Goal: Information Seeking & Learning: Learn about a topic

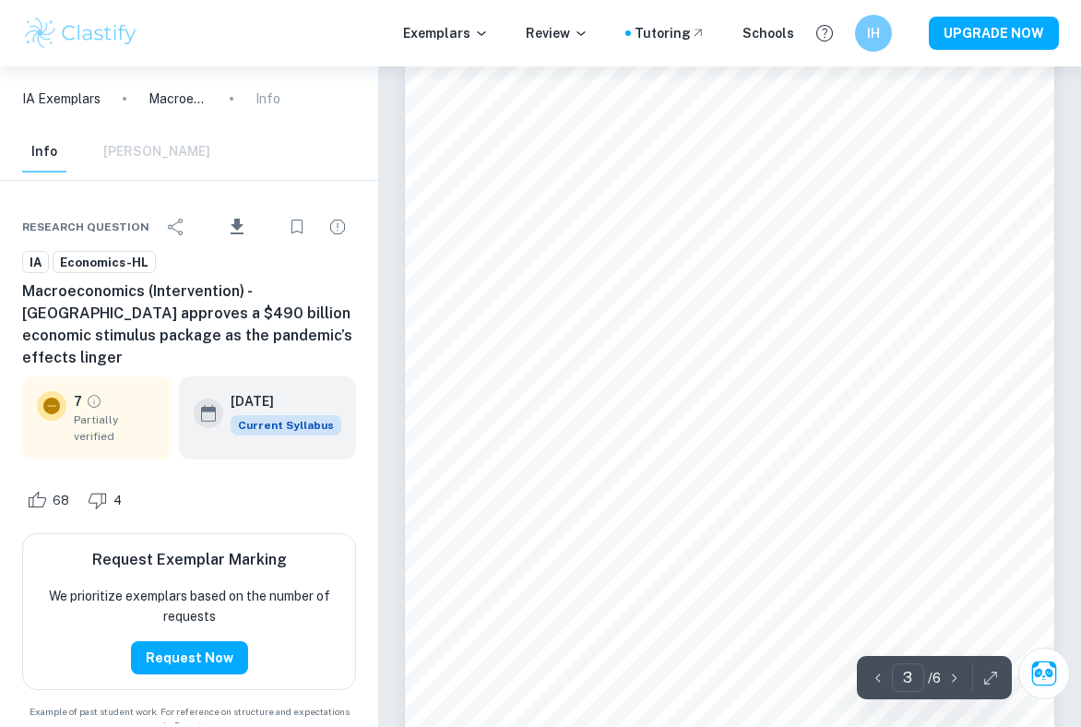
scroll to position [2027, 0]
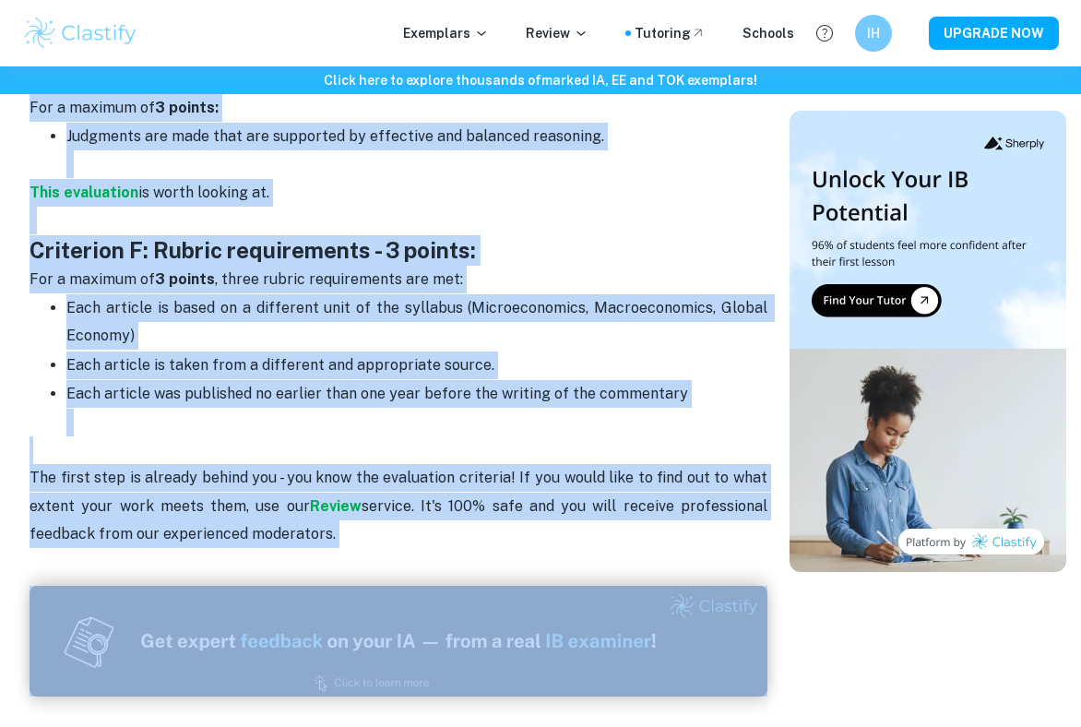
scroll to position [2795, 0]
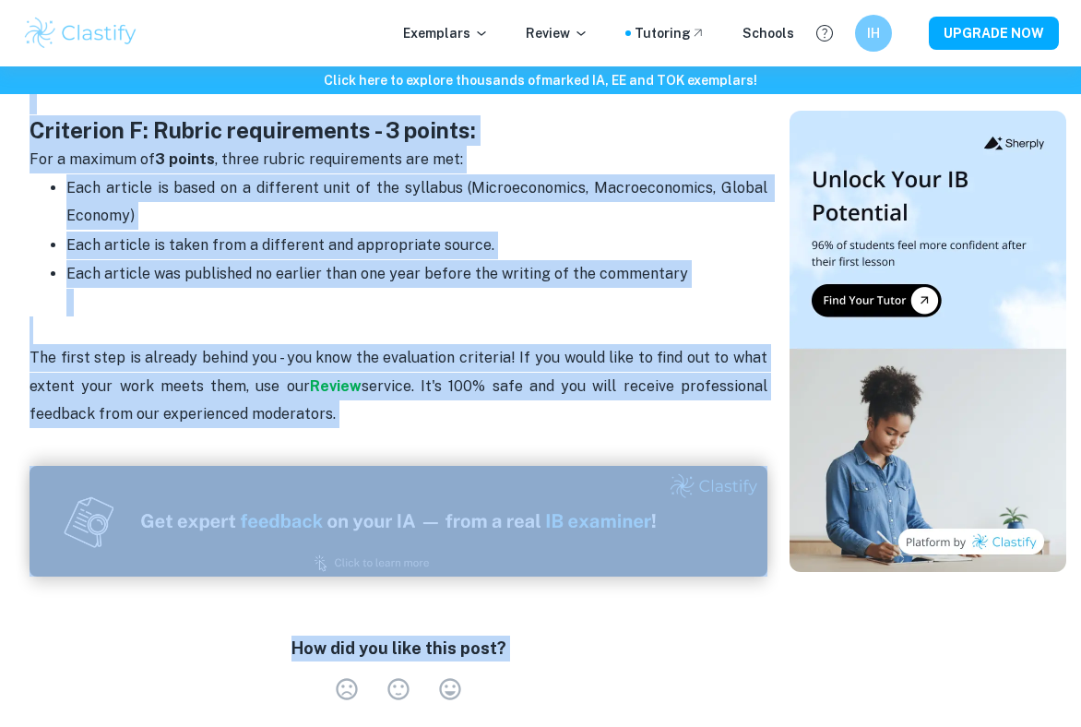
drag, startPoint x: 31, startPoint y: 146, endPoint x: 341, endPoint y: 366, distance: 380.3
copy div "The most important aspect of wiriting your IA is following the assessment crite…"
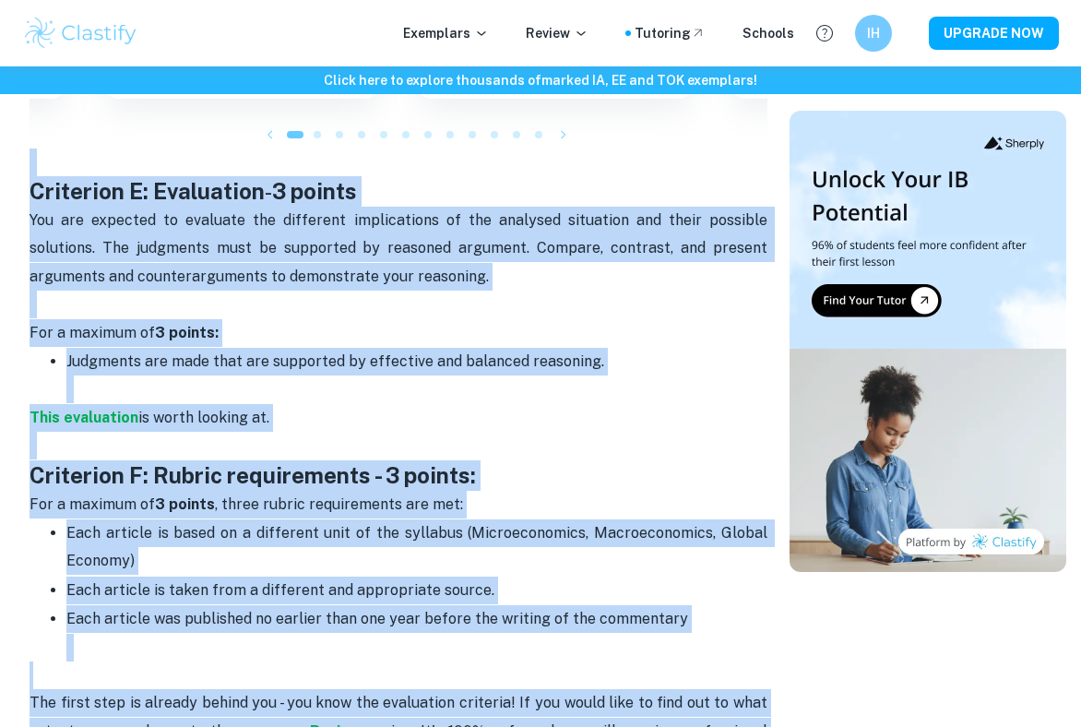
click at [581, 491] on p "For a maximum of 3 points , three rubric requirements are met:" at bounding box center [399, 505] width 738 height 28
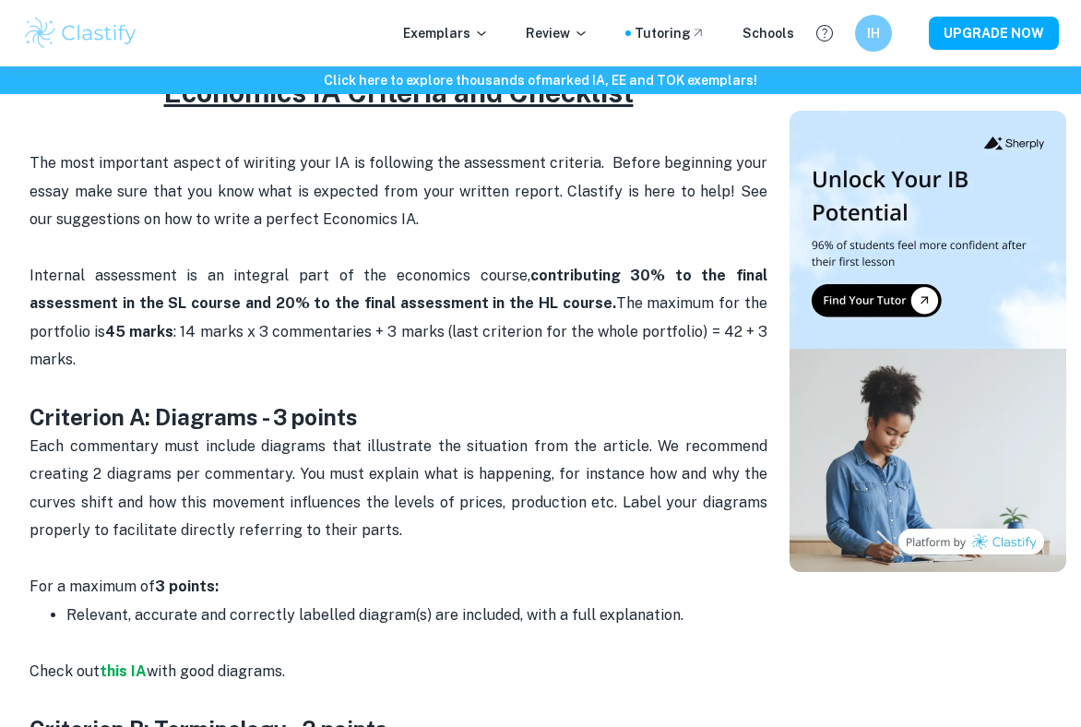
scroll to position [654, 0]
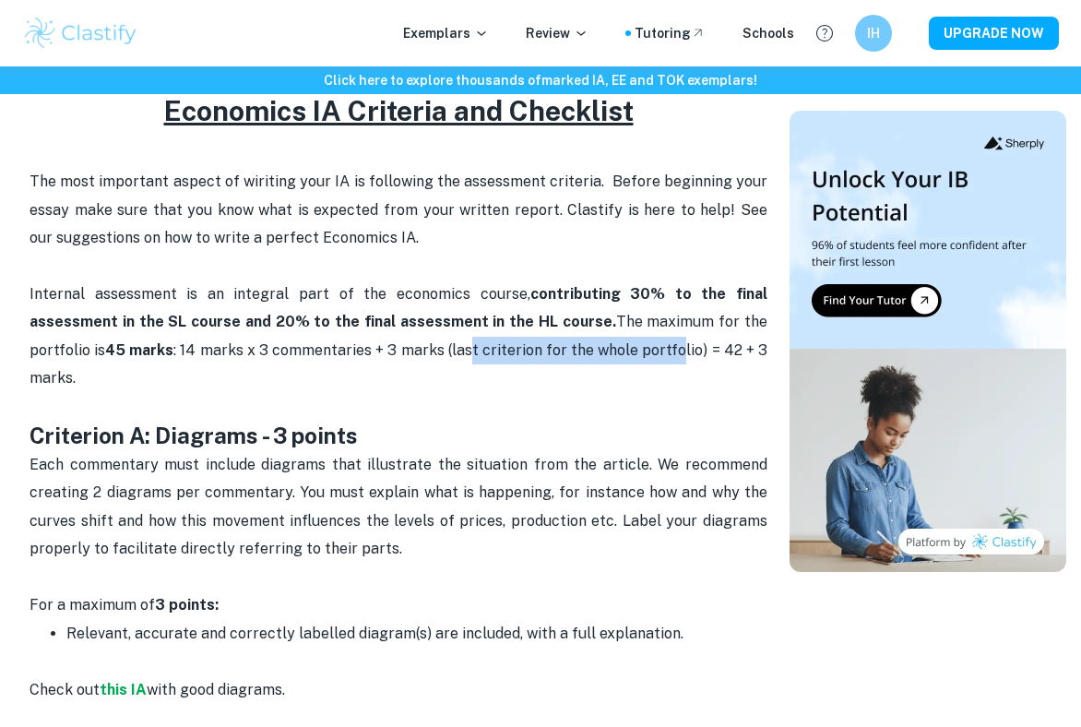
drag, startPoint x: 362, startPoint y: 345, endPoint x: 568, endPoint y: 347, distance: 205.7
click at [568, 347] on span "Internal assessment is an integral part of the economics course, contributing 3…" at bounding box center [401, 335] width 742 height 101
drag, startPoint x: 589, startPoint y: 347, endPoint x: 350, endPoint y: 348, distance: 238.9
click at [350, 348] on span "Internal assessment is an integral part of the economics course, contributing 3…" at bounding box center [401, 335] width 742 height 101
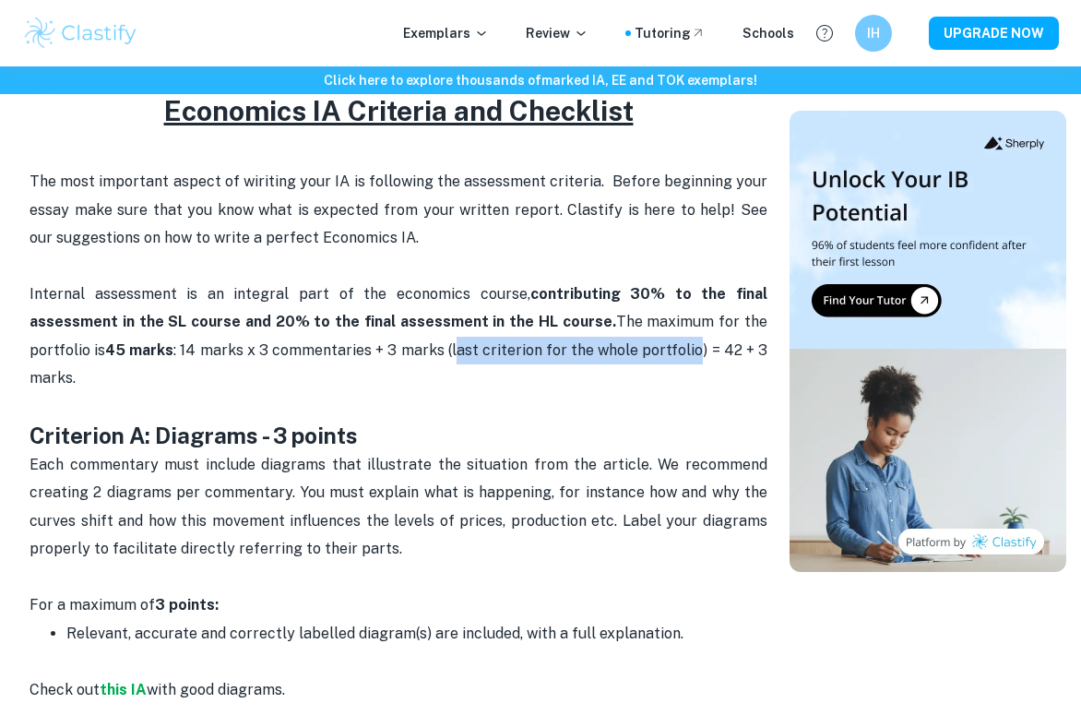
click at [350, 348] on span "Internal assessment is an integral part of the economics course, contributing 3…" at bounding box center [401, 335] width 742 height 101
drag, startPoint x: 286, startPoint y: 346, endPoint x: 360, endPoint y: 346, distance: 73.8
click at [360, 346] on span "Internal assessment is an integral part of the economics course, contributing 3…" at bounding box center [401, 335] width 742 height 101
drag, startPoint x: 659, startPoint y: 344, endPoint x: 624, endPoint y: 344, distance: 35.0
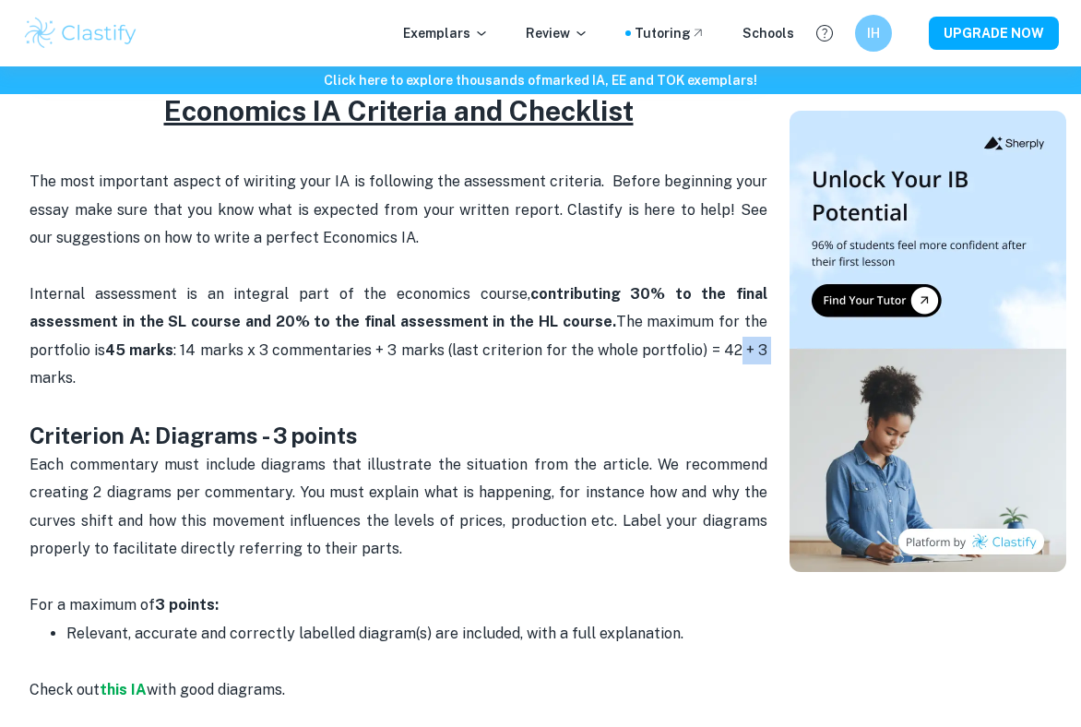
click at [624, 344] on span "Internal assessment is an integral part of the economics course, contributing 3…" at bounding box center [401, 335] width 742 height 101
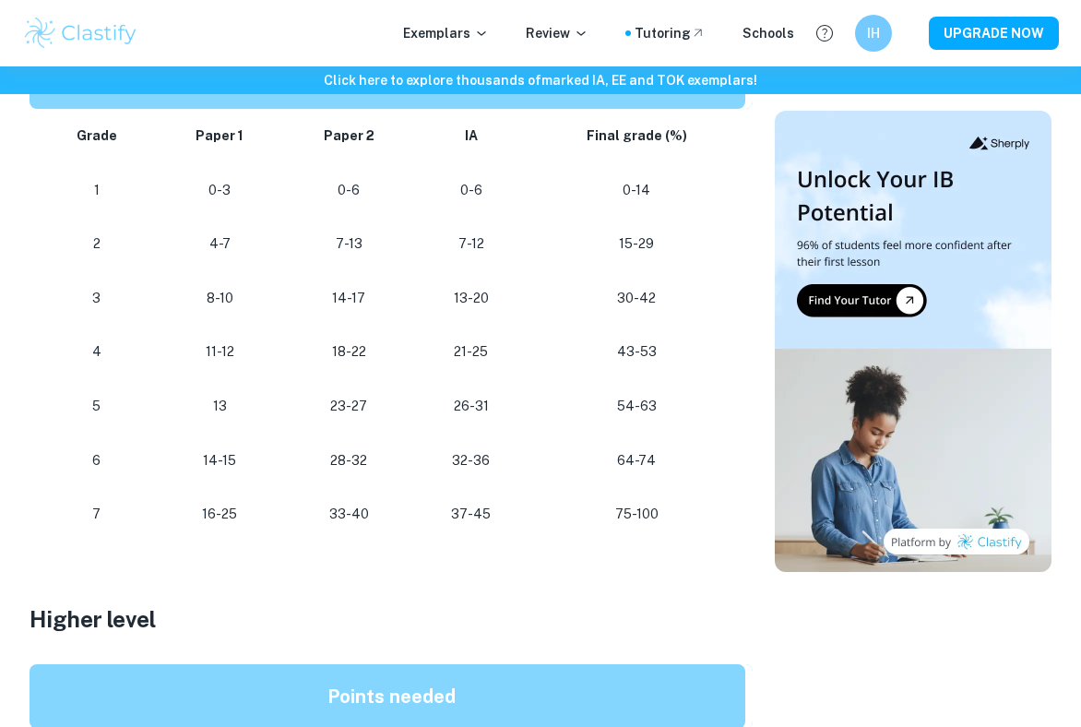
scroll to position [1041, 0]
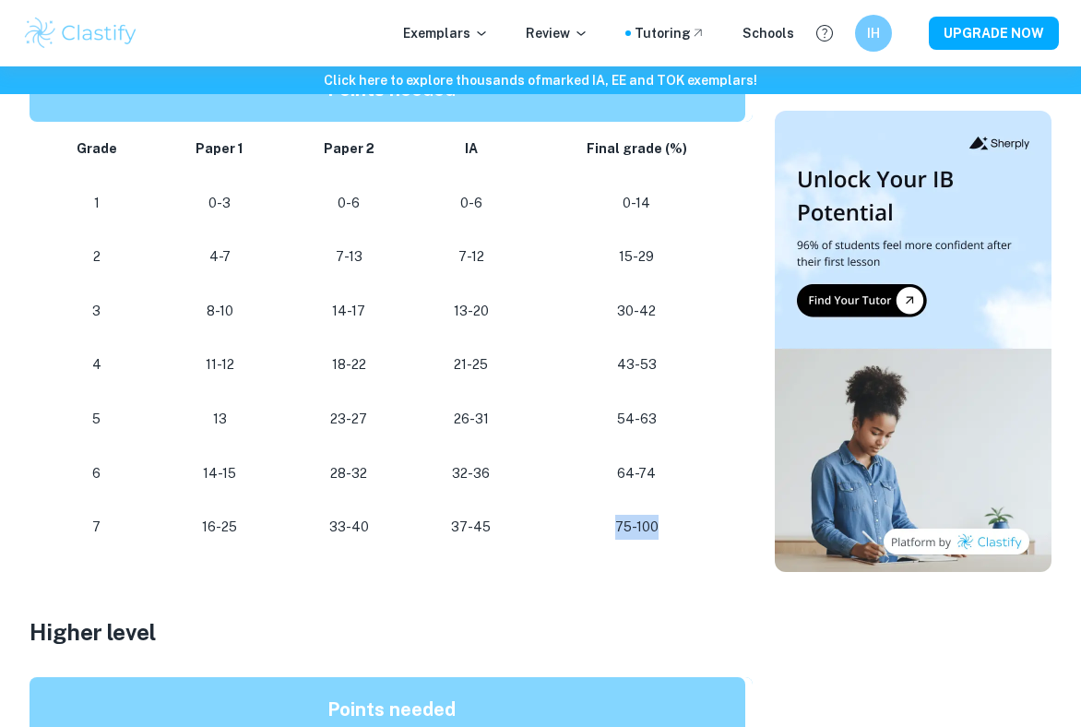
drag, startPoint x: 659, startPoint y: 519, endPoint x: 609, endPoint y: 519, distance: 50.7
click at [609, 519] on p "75-100" at bounding box center [636, 527] width 188 height 25
drag, startPoint x: 609, startPoint y: 519, endPoint x: 656, endPoint y: 519, distance: 47.0
click at [656, 519] on p "75-100" at bounding box center [636, 527] width 188 height 25
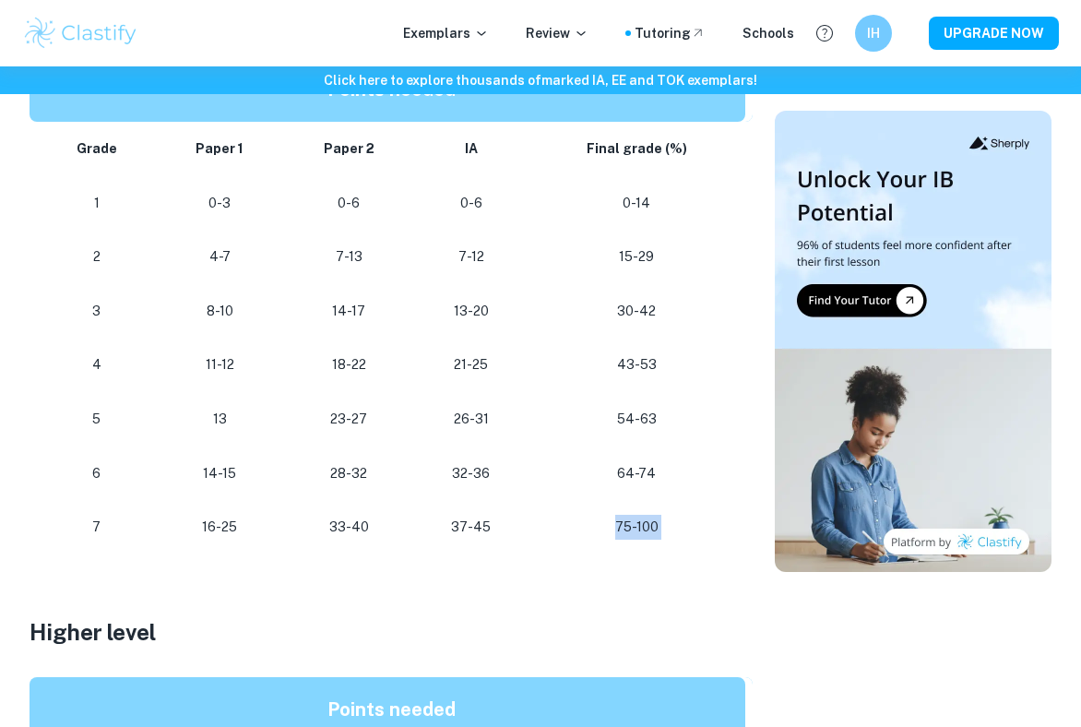
click at [656, 519] on p "75-100" at bounding box center [636, 527] width 188 height 25
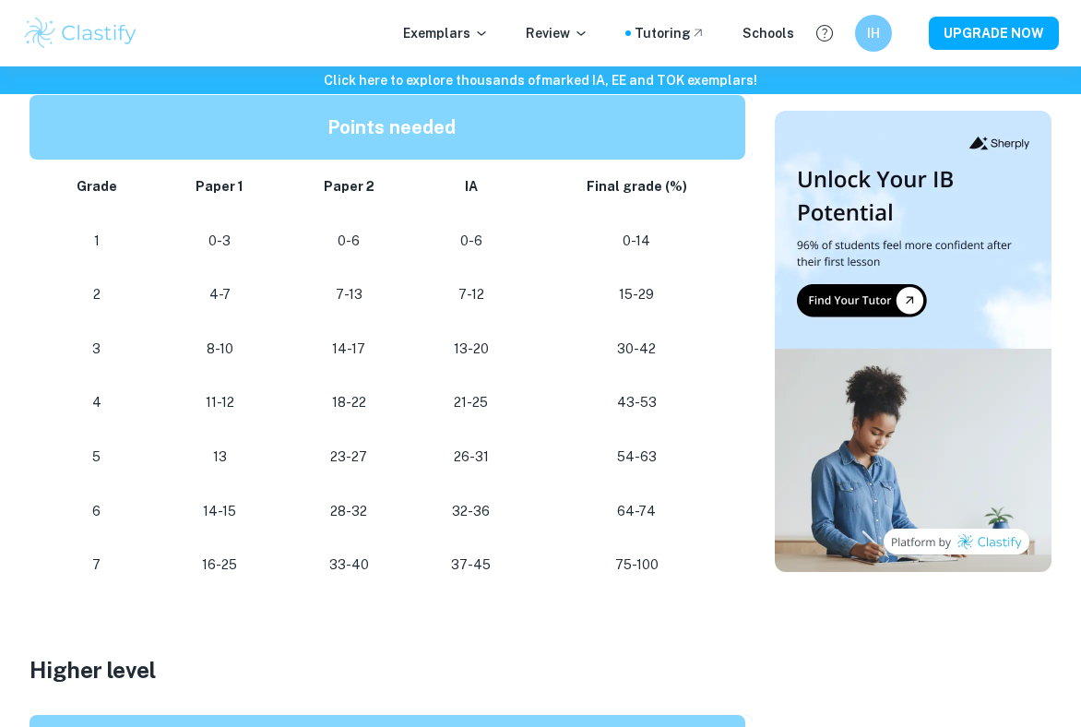
scroll to position [1003, 0]
drag, startPoint x: 505, startPoint y: 561, endPoint x: 446, endPoint y: 562, distance: 58.1
click at [446, 562] on p "37-45" at bounding box center [471, 565] width 84 height 25
drag, startPoint x: 452, startPoint y: 560, endPoint x: 491, endPoint y: 560, distance: 38.7
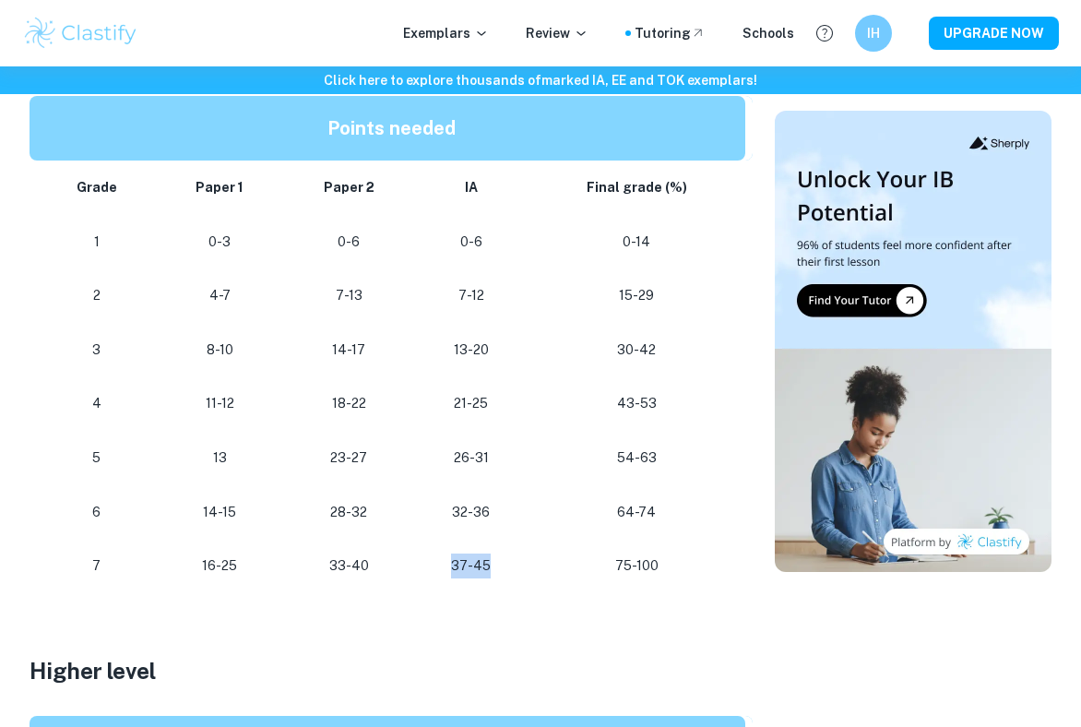
click at [491, 560] on p "37-45" at bounding box center [471, 565] width 84 height 25
drag, startPoint x: 486, startPoint y: 560, endPoint x: 463, endPoint y: 560, distance: 23.1
click at [463, 560] on p "37-45" at bounding box center [471, 565] width 84 height 25
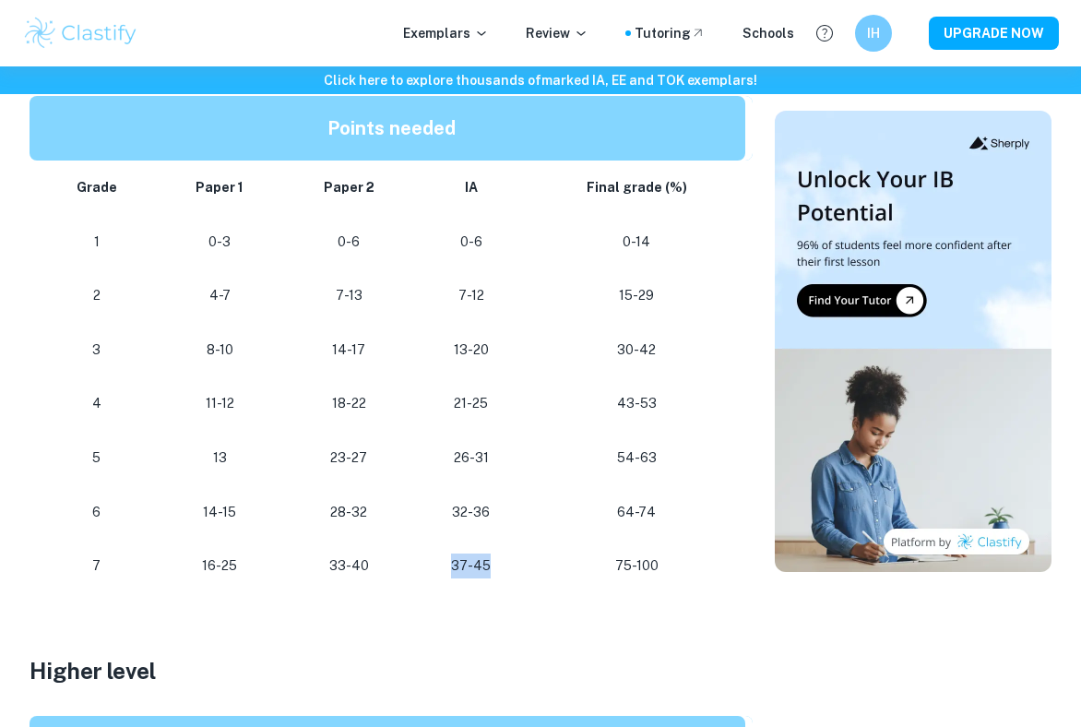
drag, startPoint x: 472, startPoint y: 564, endPoint x: 447, endPoint y: 564, distance: 24.9
click at [447, 564] on p "37-45" at bounding box center [471, 565] width 84 height 25
drag, startPoint x: 447, startPoint y: 564, endPoint x: 494, endPoint y: 564, distance: 47.0
click at [494, 564] on p "37-45" at bounding box center [471, 565] width 84 height 25
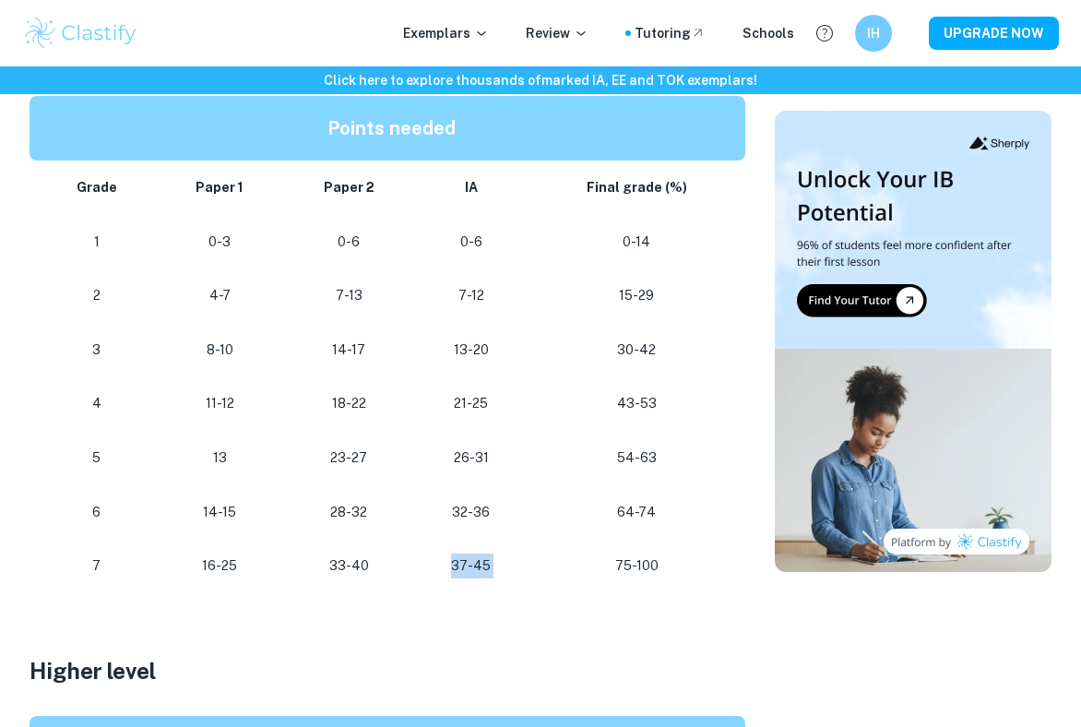
click at [494, 564] on p "37-45" at bounding box center [471, 565] width 84 height 25
drag, startPoint x: 493, startPoint y: 560, endPoint x: 454, endPoint y: 560, distance: 39.7
click at [454, 560] on p "37-45" at bounding box center [471, 565] width 84 height 25
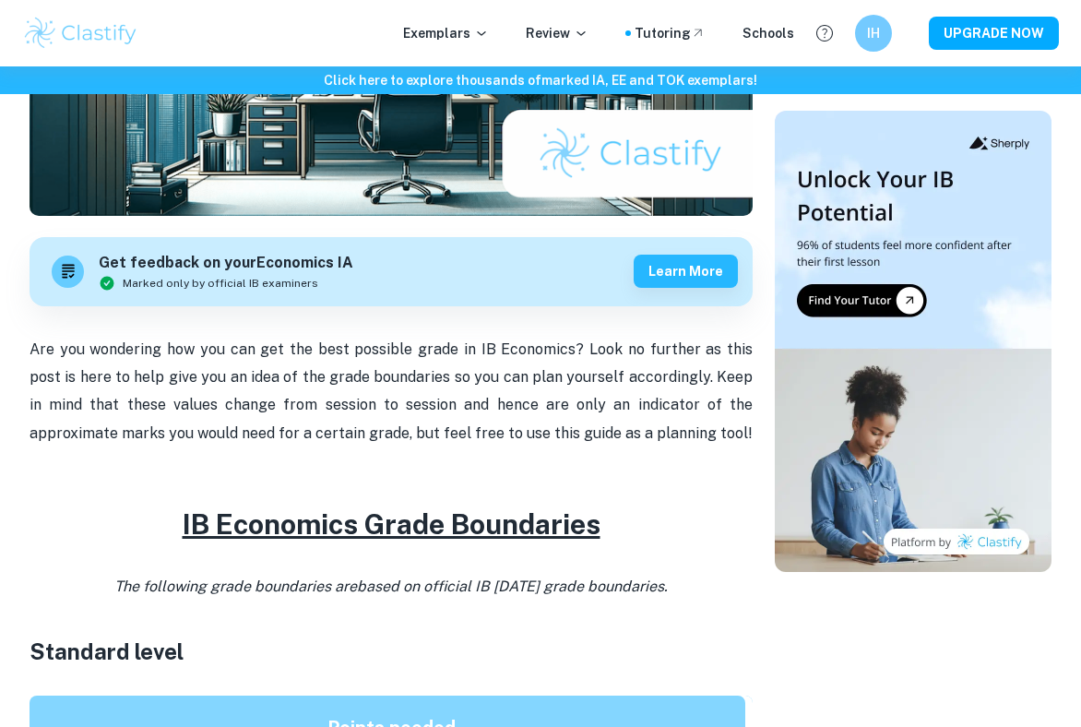
scroll to position [405, 0]
